Goal: Transaction & Acquisition: Purchase product/service

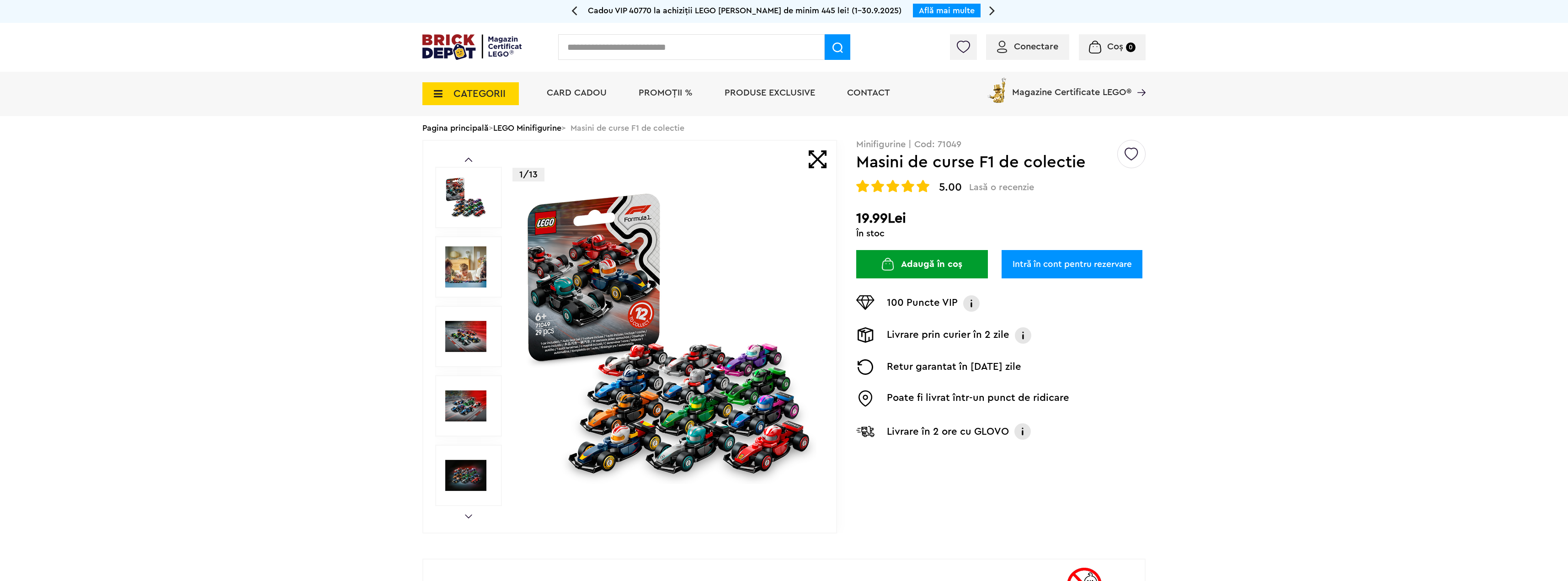
drag, startPoint x: 255, startPoint y: 188, endPoint x: 260, endPoint y: 181, distance: 8.6
click at [517, 132] on link "LEGO Minifigurine" at bounding box center [528, 128] width 68 height 8
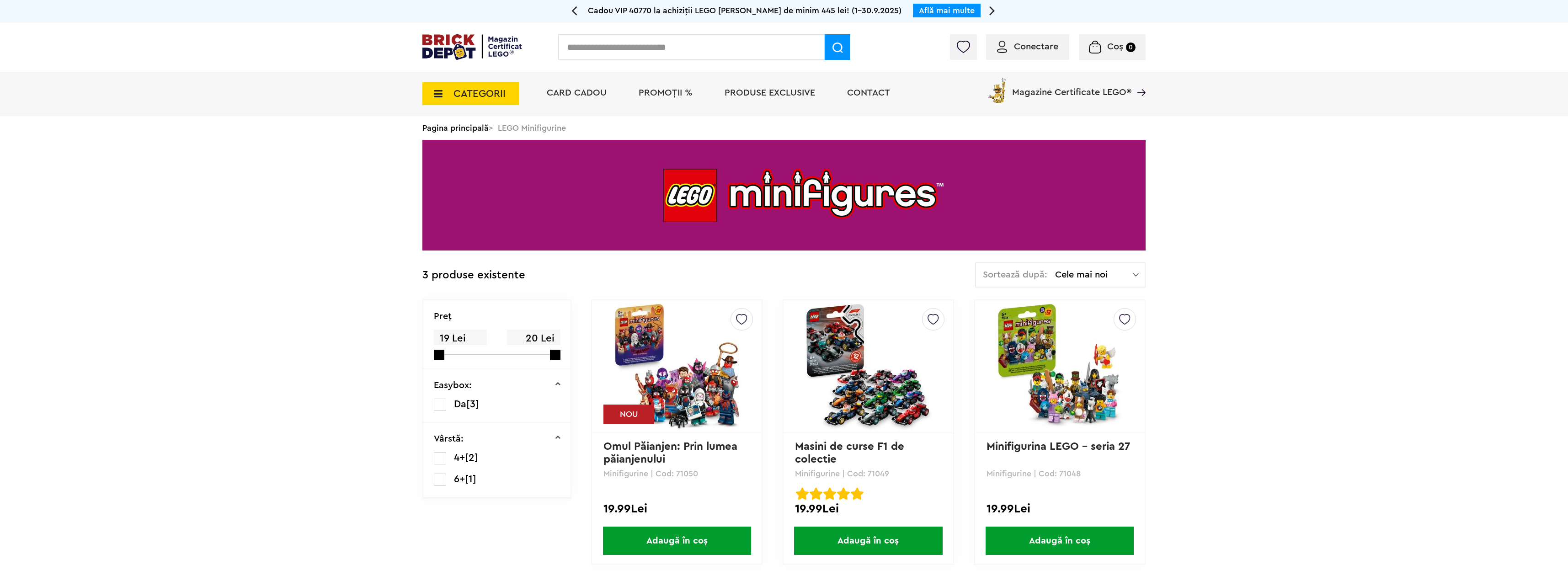
click at [642, 39] on input "text" at bounding box center [691, 47] width 267 height 26
type input "**"
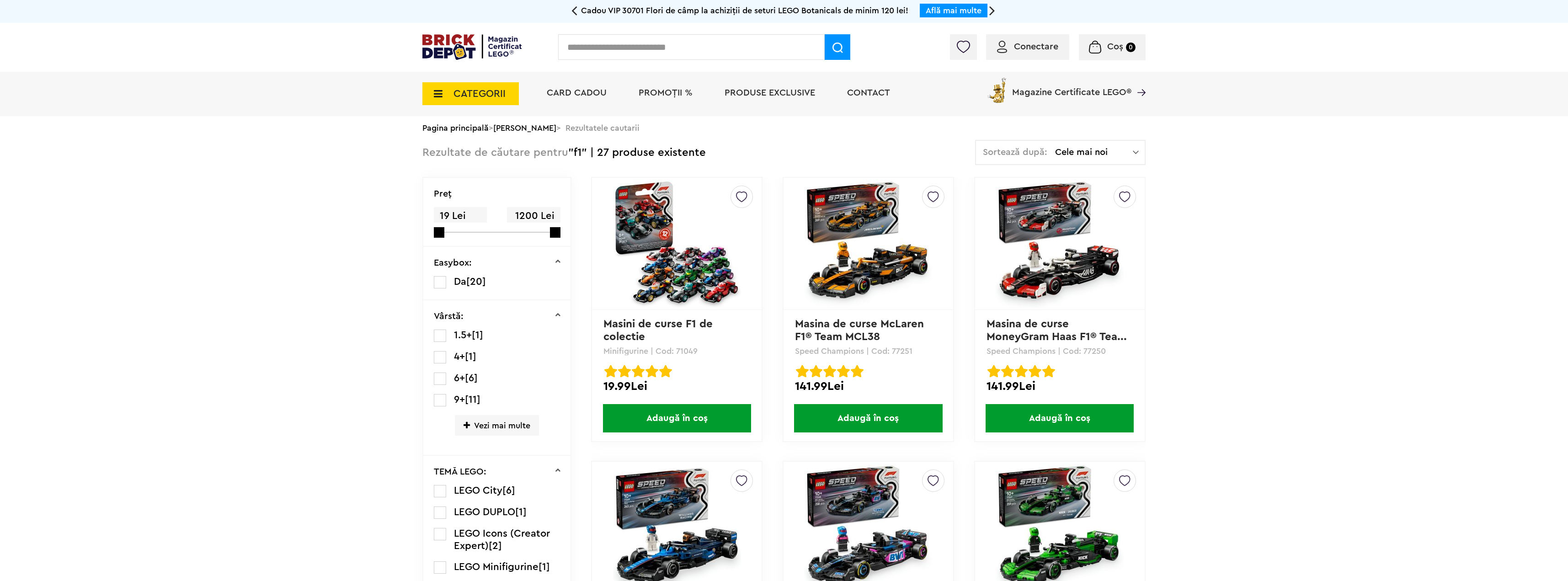
click at [1052, 318] on div "Creează o listă nouă Masina de curse MoneyGram Haas F1® Tea... Speed Champions …" at bounding box center [1059, 310] width 171 height 265
click at [1045, 268] on img at bounding box center [1059, 244] width 128 height 128
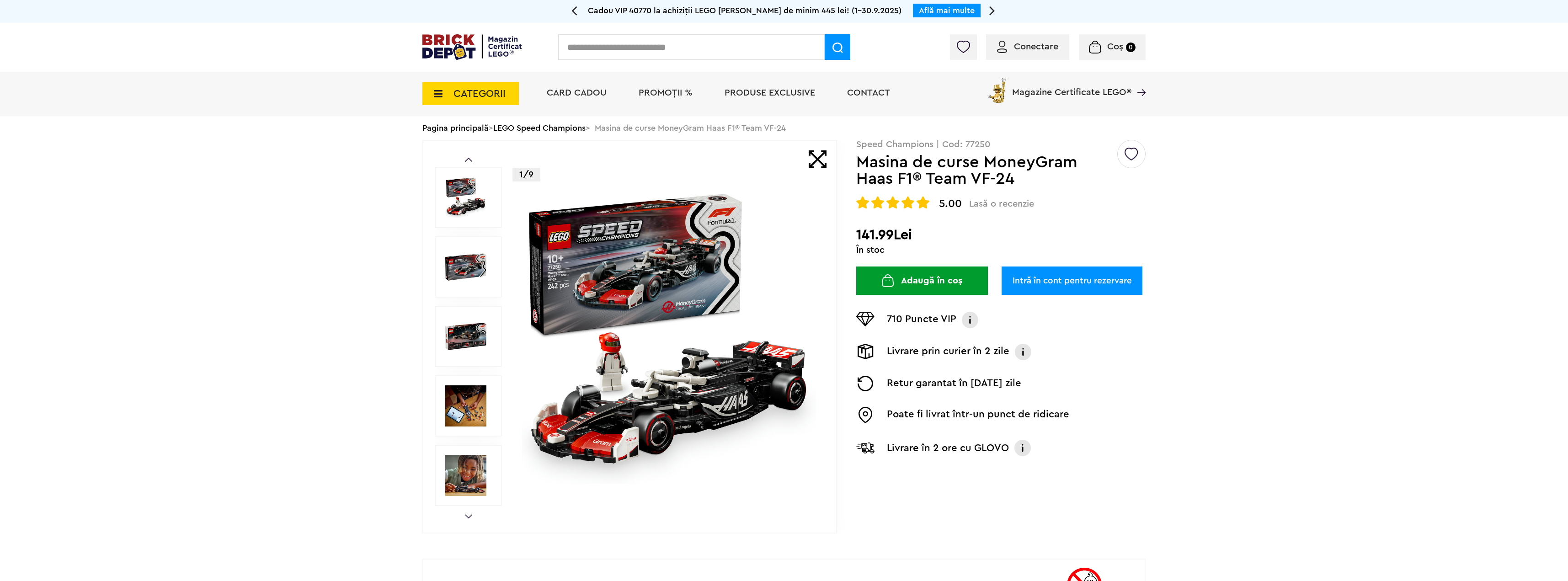
click at [609, 283] on img at bounding box center [669, 337] width 294 height 294
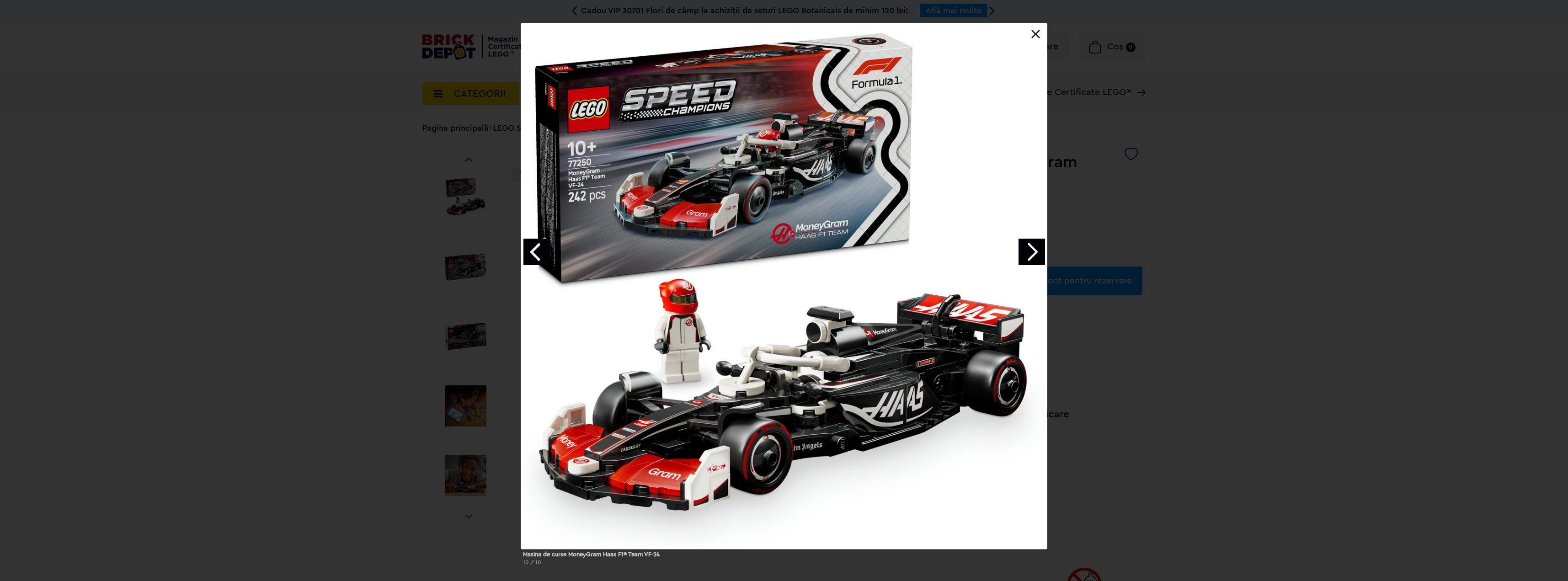
click at [1333, 188] on div "Masina de curse MoneyGram Haas F1® Team VF-24 10 / 10" at bounding box center [784, 298] width 1568 height 550
